Goal: Check status: Check status

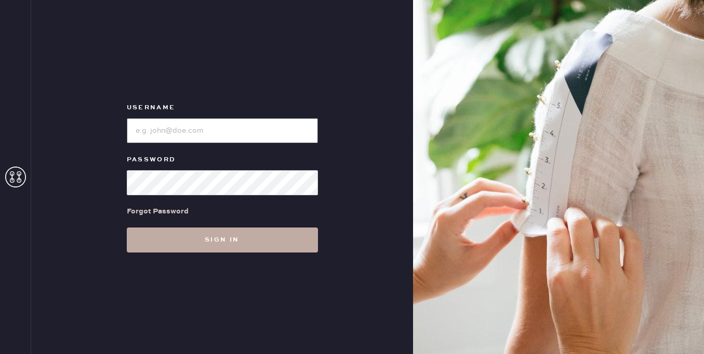
type input "[EMAIL_ADDRESS][DOMAIN_NAME]"
click at [210, 245] on button "Sign in" at bounding box center [222, 239] width 191 height 25
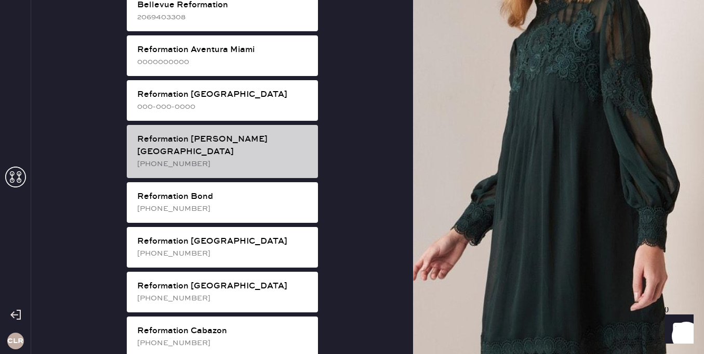
scroll to position [92, 0]
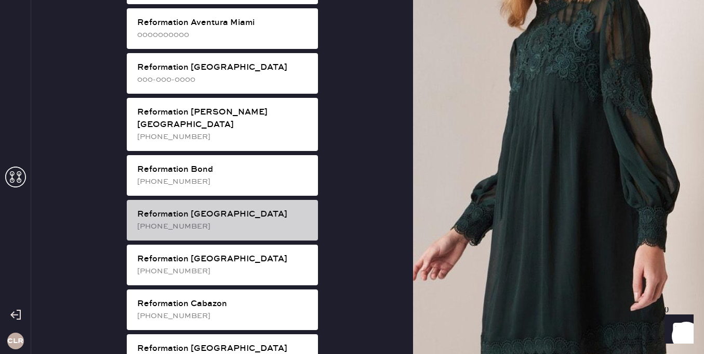
click at [223, 208] on div "Reformation [GEOGRAPHIC_DATA]" at bounding box center [223, 214] width 173 height 12
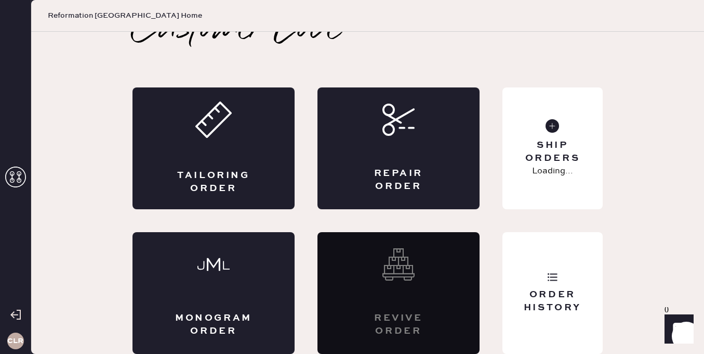
scroll to position [23, 0]
click at [526, 230] on div "Tailoring Order Repair Order Monogram Order Revive order Order History Ship Ord…" at bounding box center [368, 220] width 471 height 266
click at [526, 245] on div "Order History" at bounding box center [553, 293] width 100 height 122
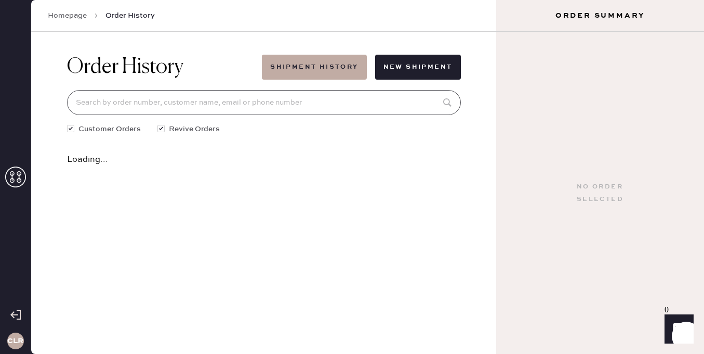
click at [295, 108] on input at bounding box center [264, 102] width 394 height 25
paste input "81109"
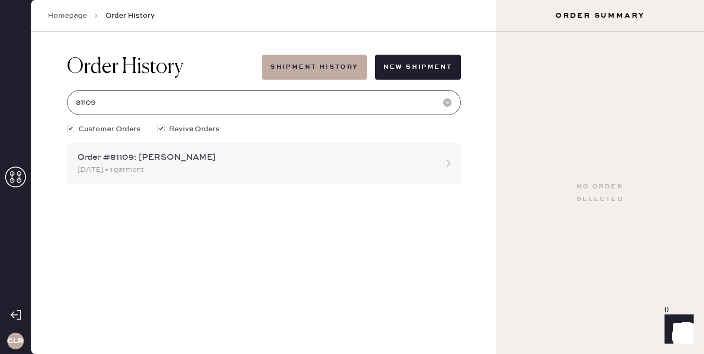
type input "81109"
click at [198, 153] on div "Order #81109: [PERSON_NAME]" at bounding box center [254, 157] width 355 height 12
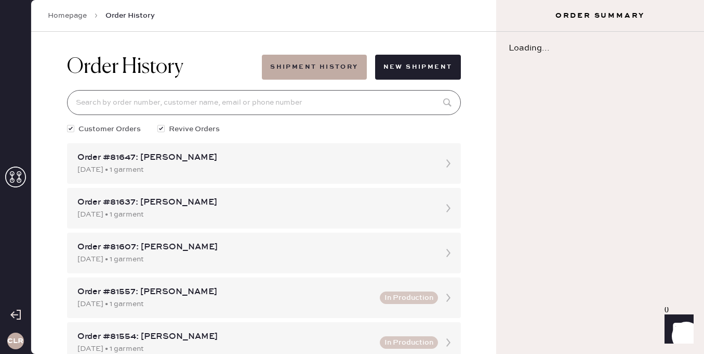
click at [212, 100] on input at bounding box center [264, 102] width 394 height 25
paste input "81109"
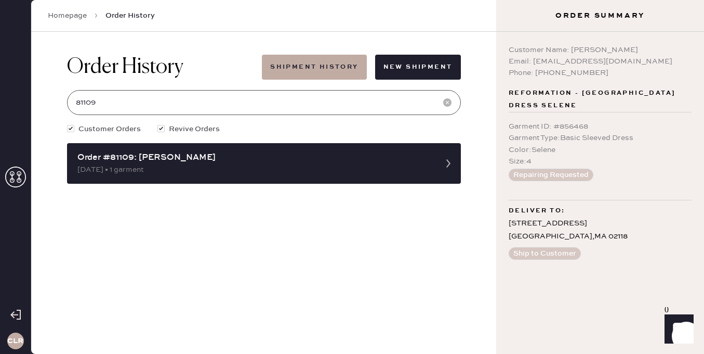
type input "81109"
